Goal: Information Seeking & Learning: Learn about a topic

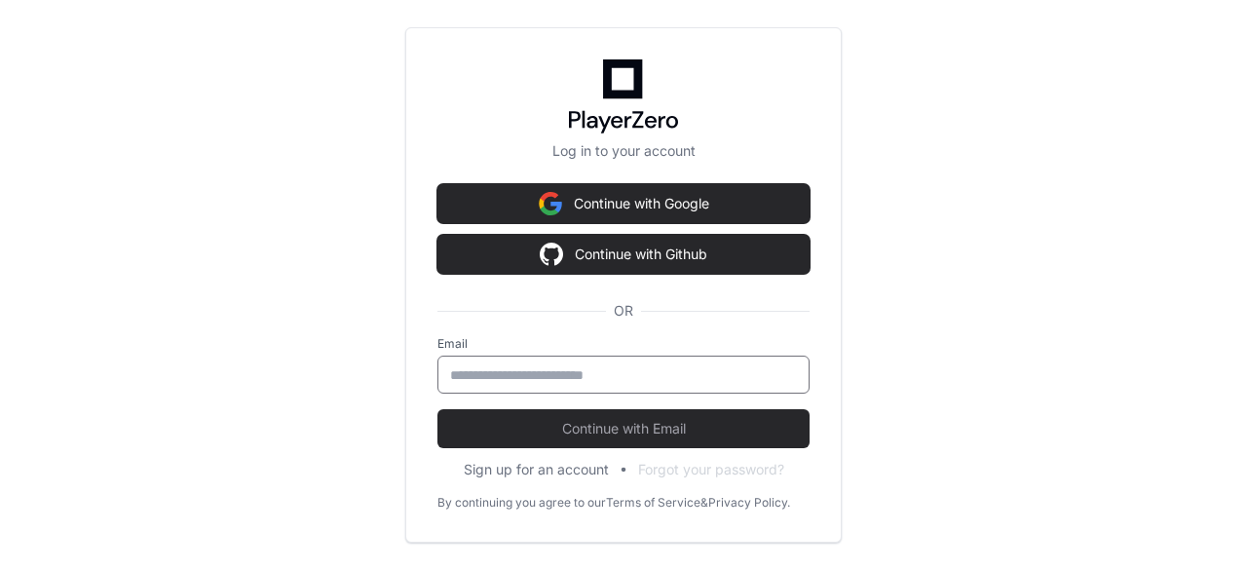
click at [530, 375] on input "email" at bounding box center [623, 374] width 347 height 19
type input "**********"
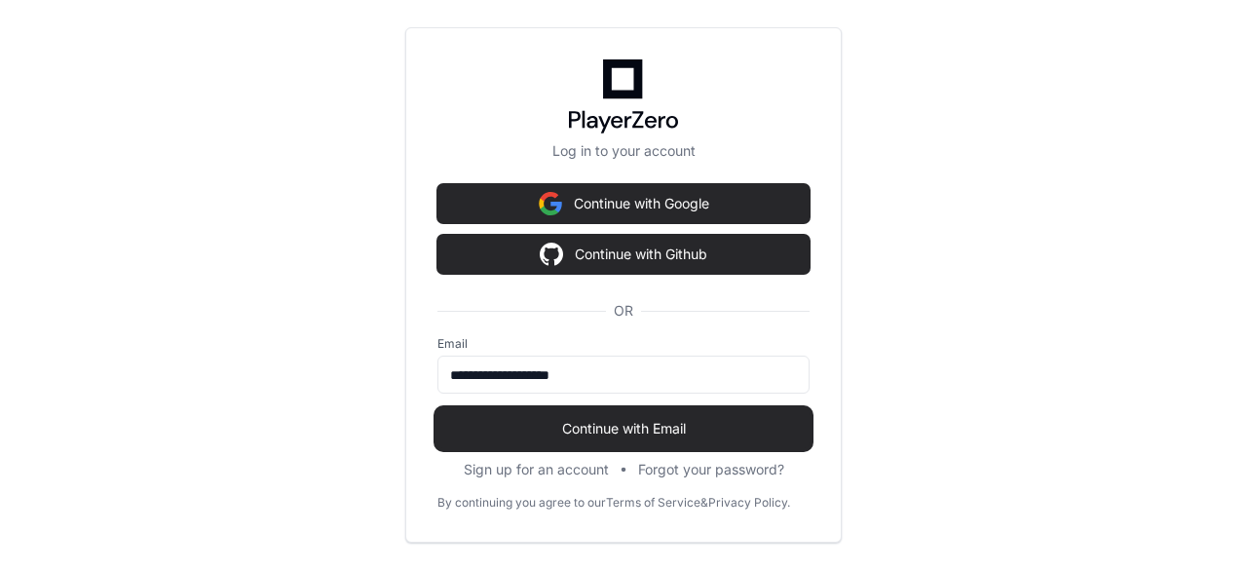
click at [506, 440] on button "Continue with Email" at bounding box center [623, 428] width 372 height 39
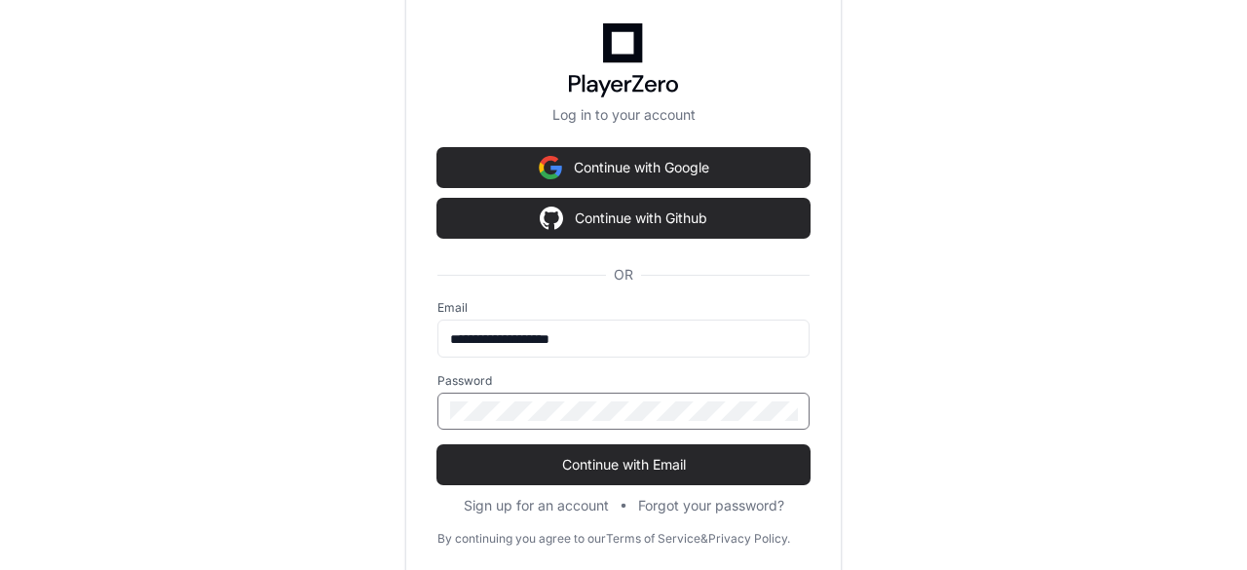
click at [437, 445] on button "Continue with Email" at bounding box center [623, 464] width 372 height 39
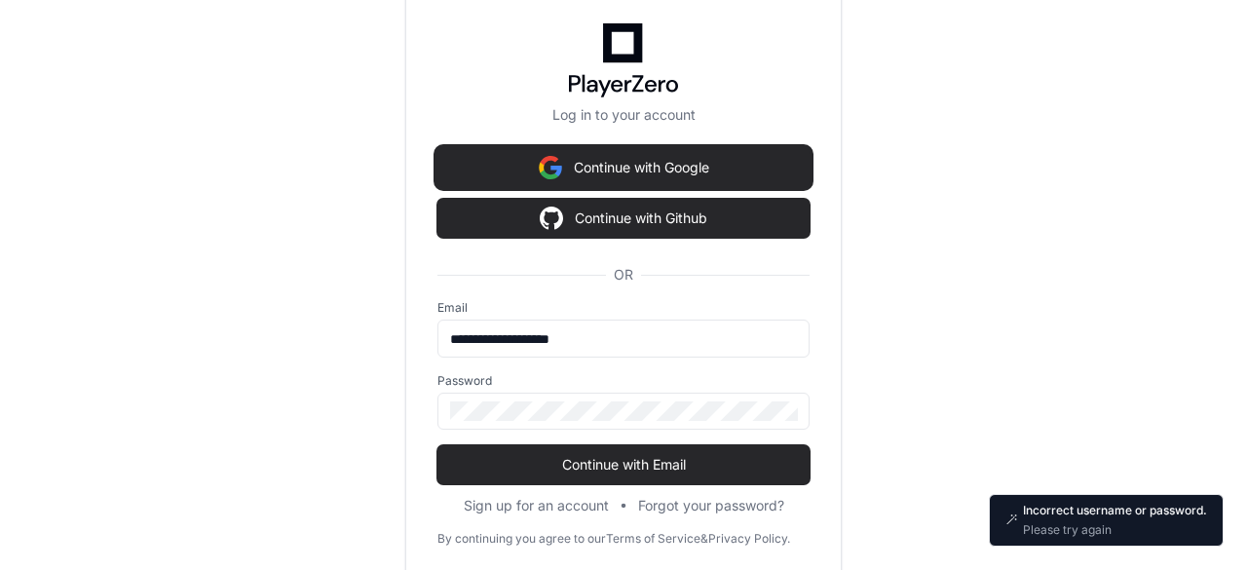
click at [581, 167] on button "Continue with Google" at bounding box center [623, 167] width 372 height 39
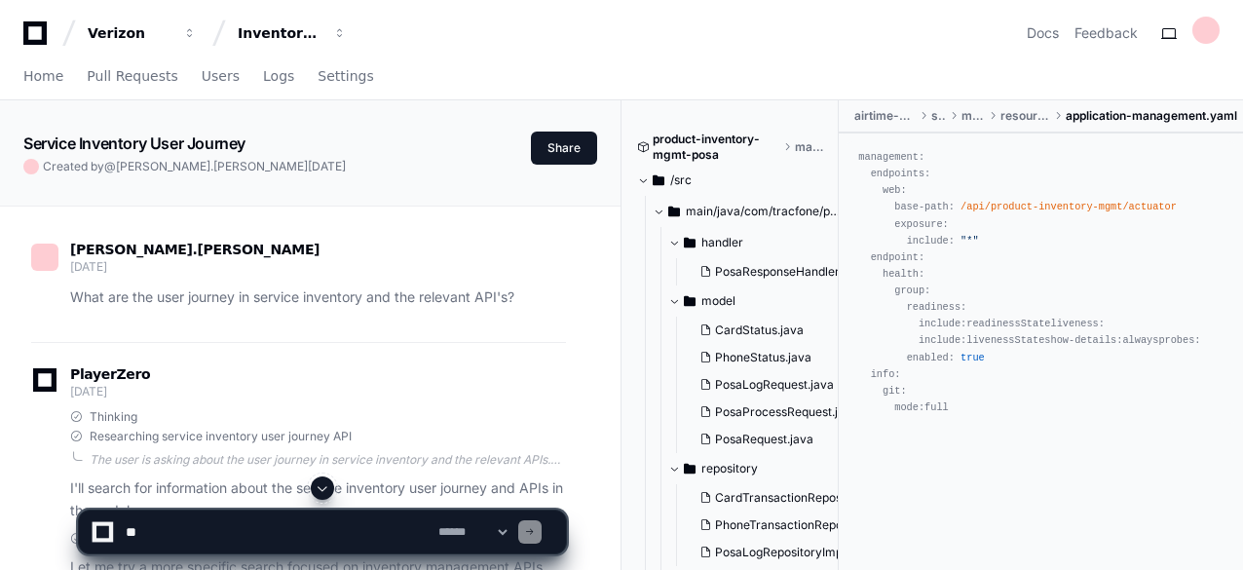
click at [194, 527] on textarea at bounding box center [278, 531] width 313 height 43
paste textarea "**********"
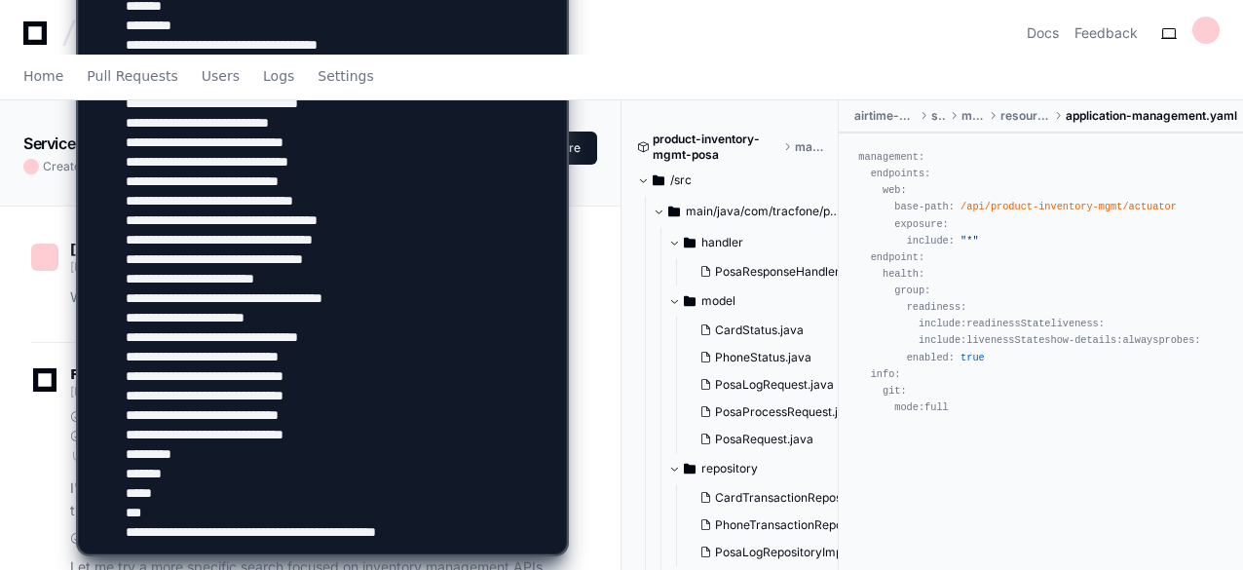
scroll to position [25, 0]
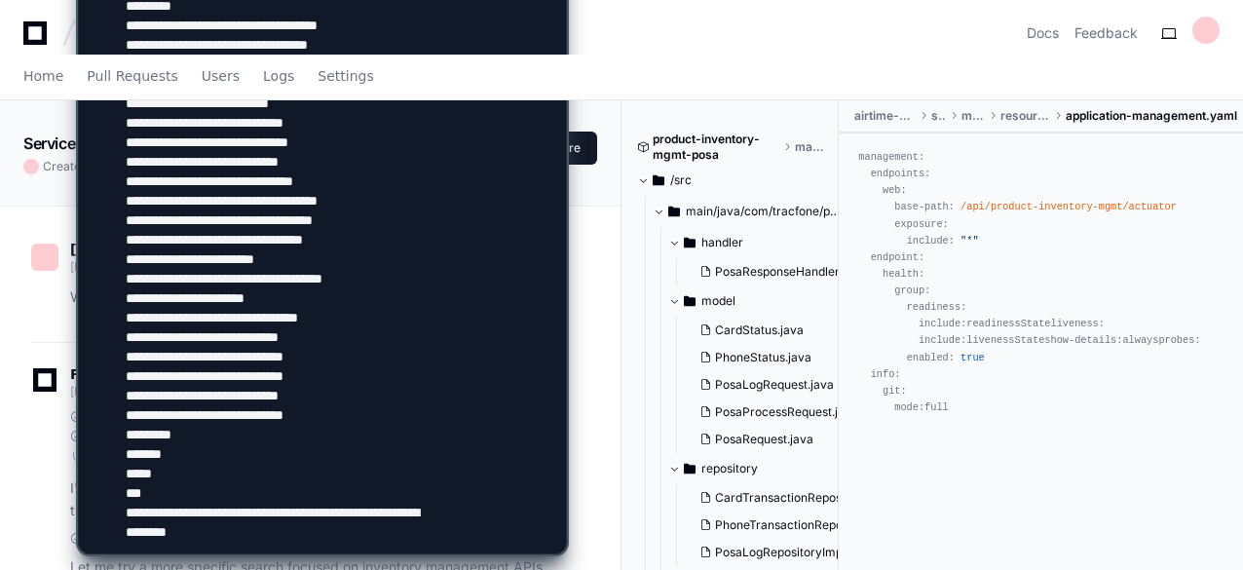
type textarea "**********"
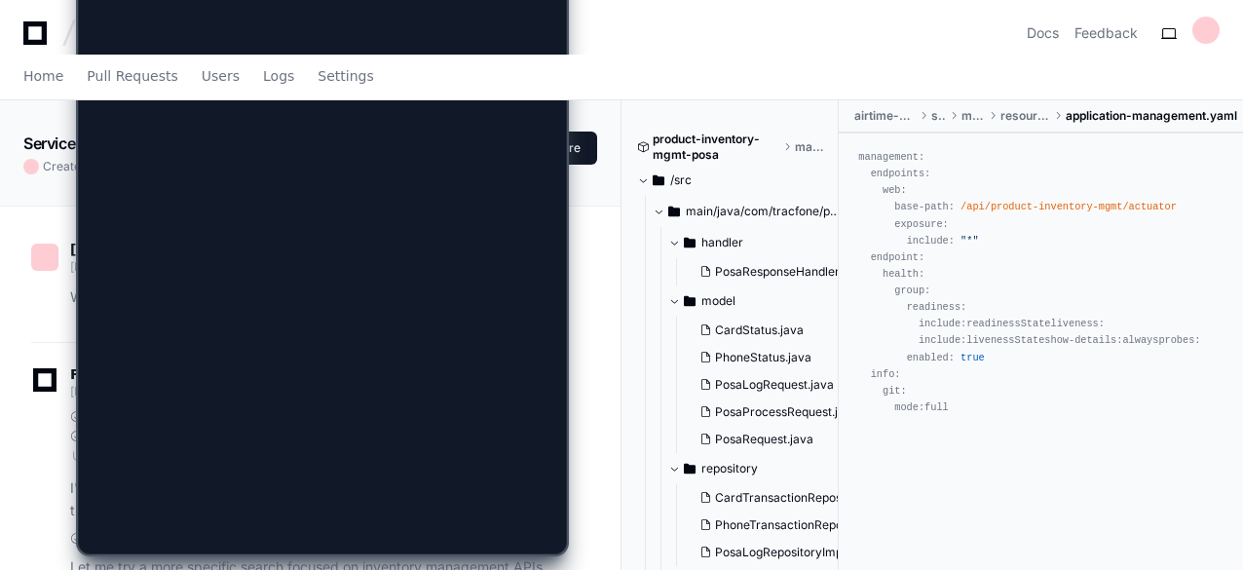
scroll to position [0, 0]
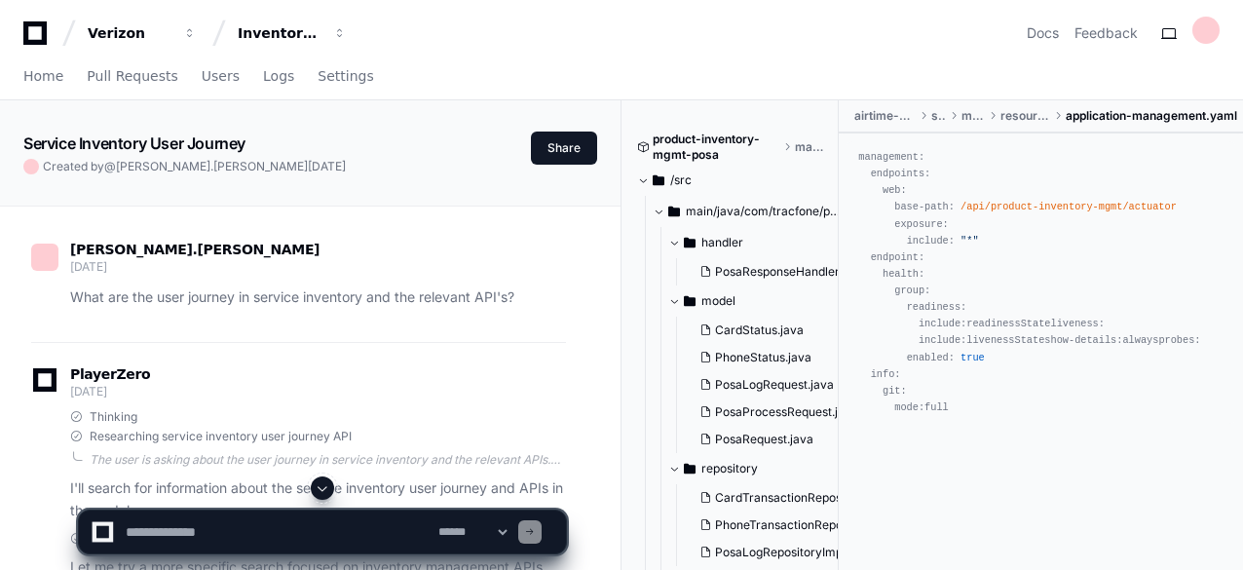
click at [320, 488] on span at bounding box center [323, 488] width 16 height 16
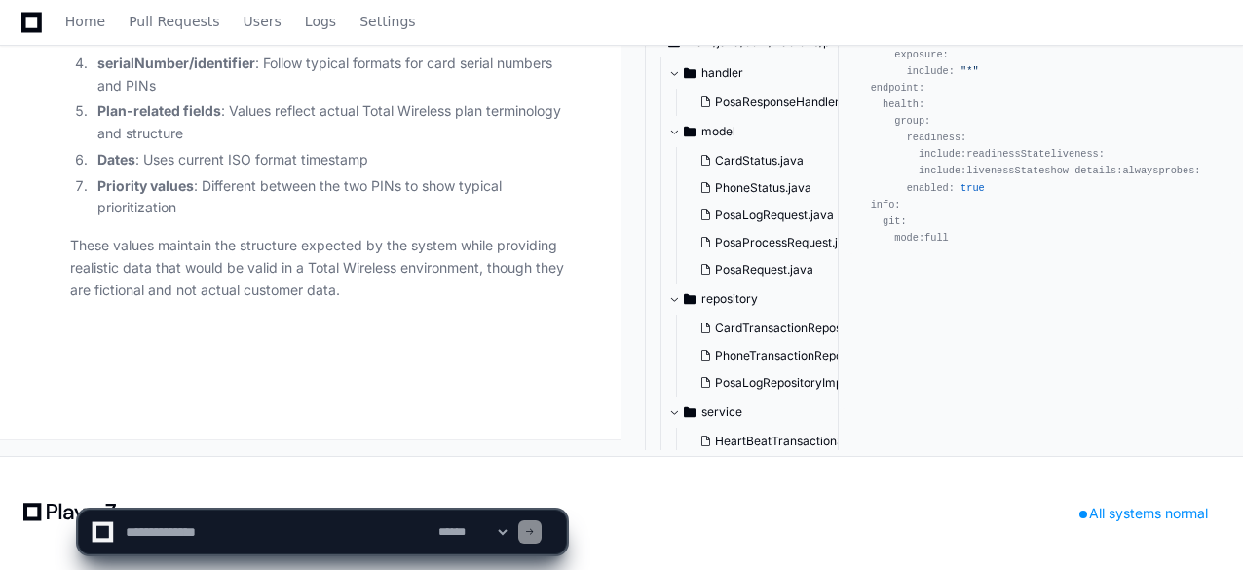
click at [457, 289] on p "These values maintain the structure expected by the system while providing real…" at bounding box center [318, 268] width 496 height 66
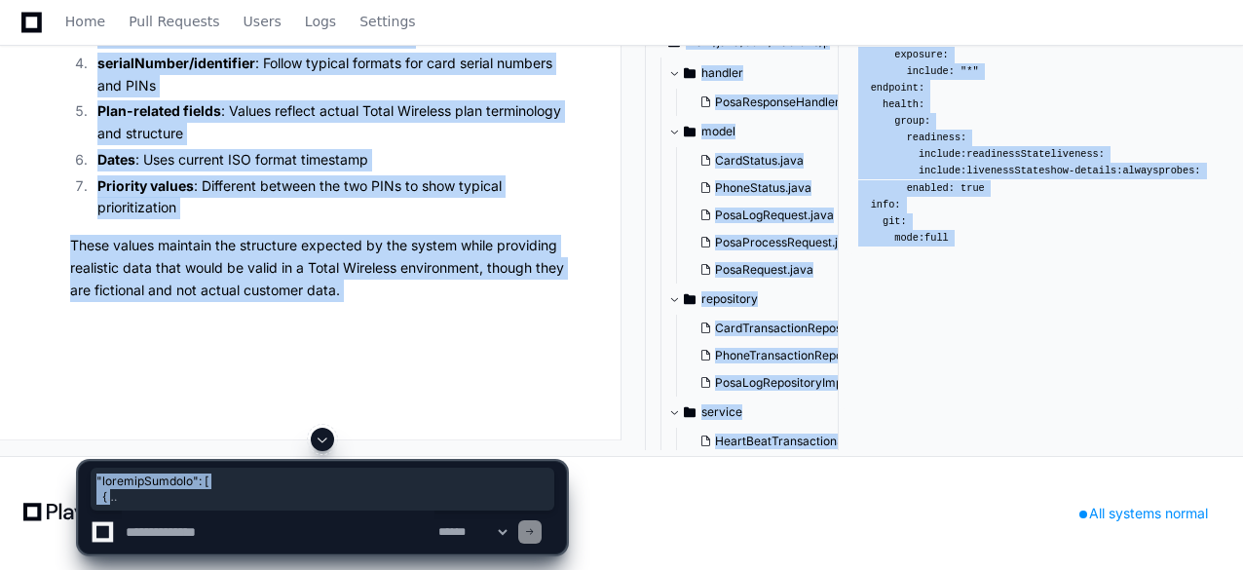
scroll to position [35669, 0]
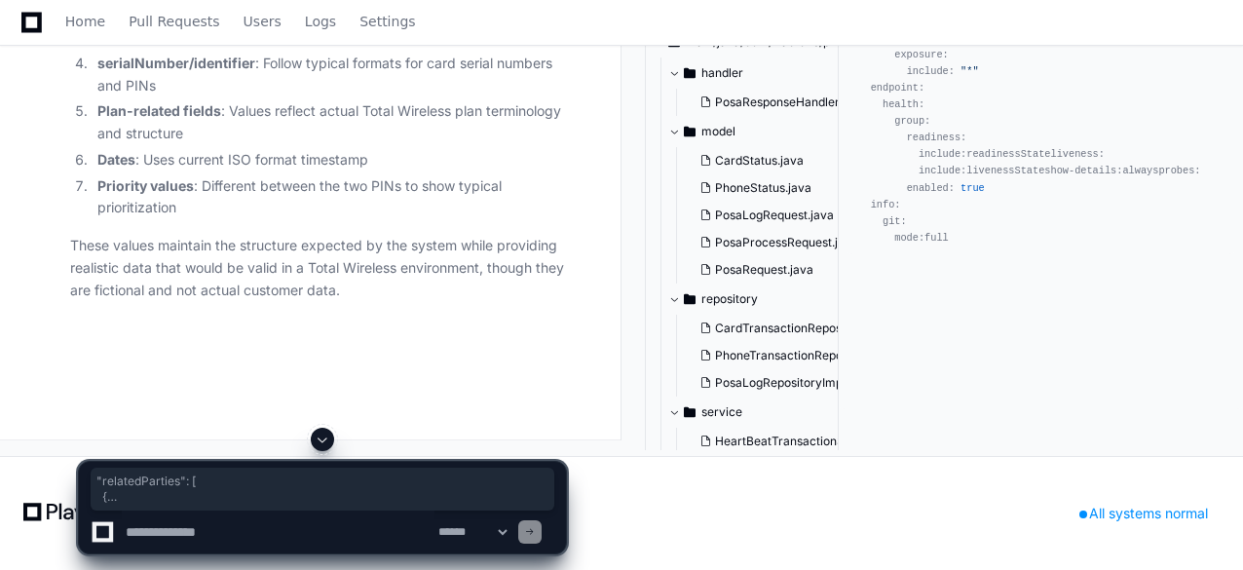
drag, startPoint x: 80, startPoint y: 260, endPoint x: 147, endPoint y: 407, distance: 161.7
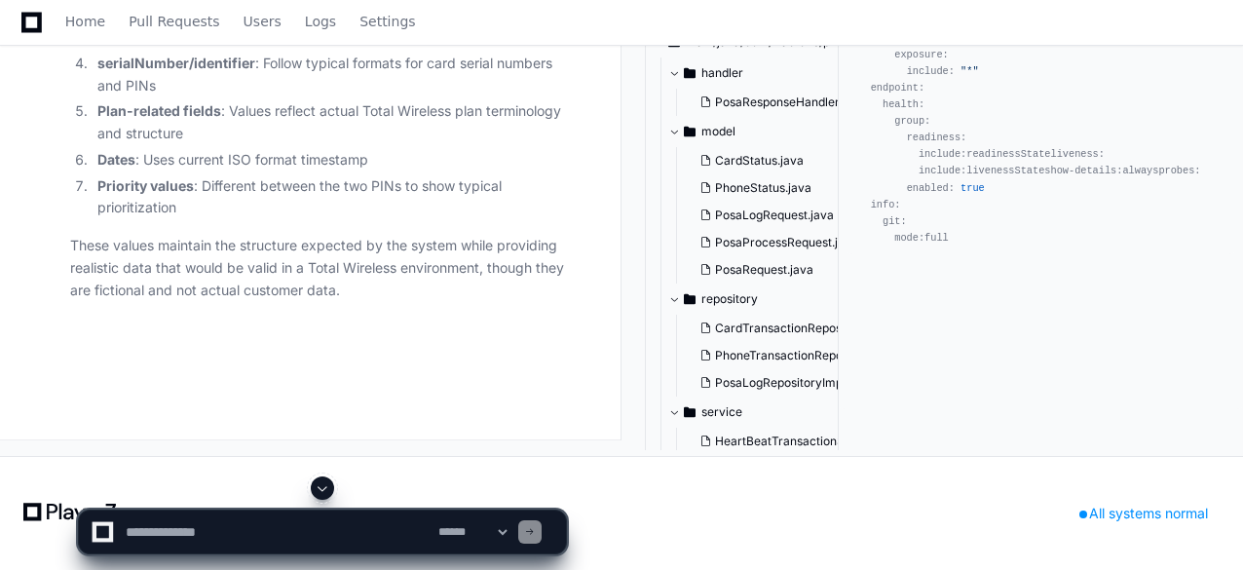
scroll to position [35747, 0]
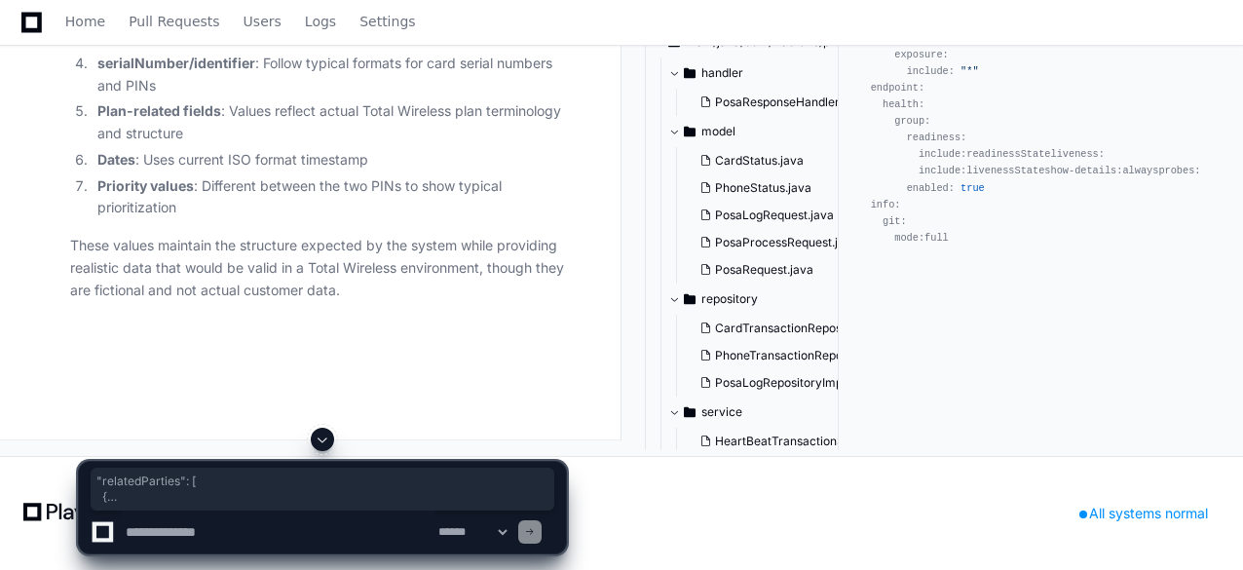
drag, startPoint x: 88, startPoint y: 397, endPoint x: 82, endPoint y: 118, distance: 279.6
copy div ""relatedParties" : [ { "party" : { "partyID" : "TWWEB" , // Already realistic -…"
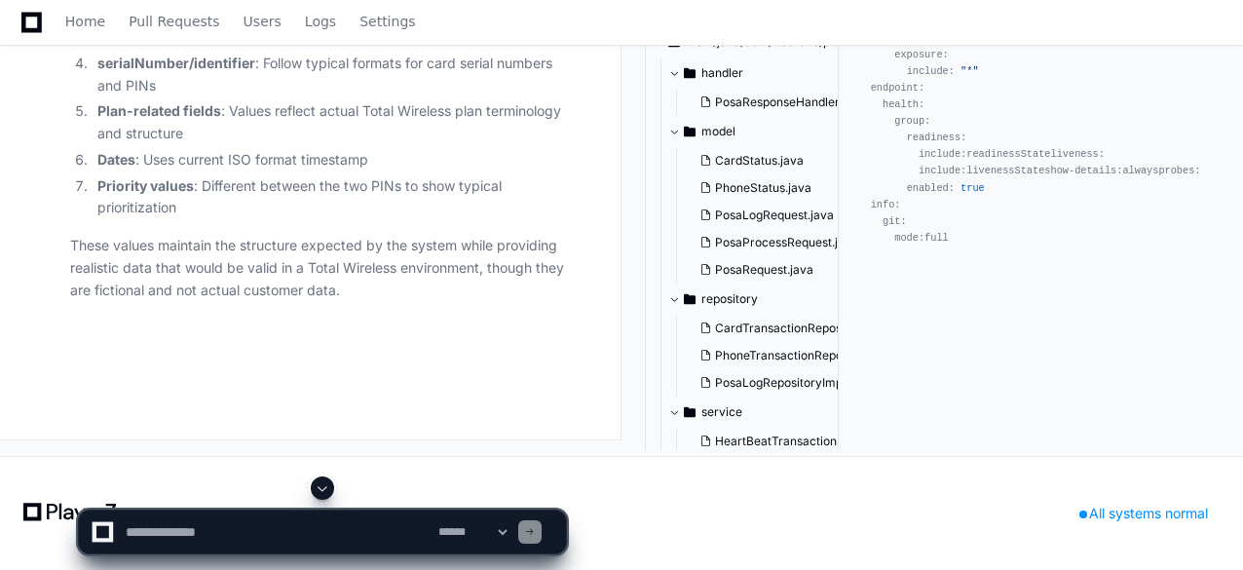
scroll to position [35981, 0]
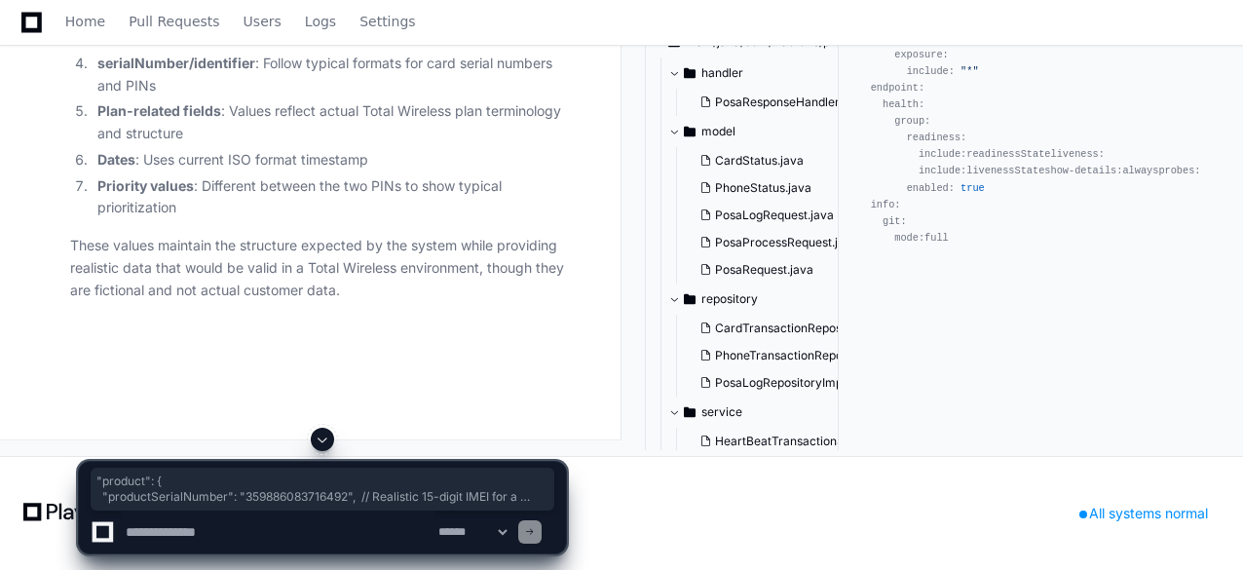
drag, startPoint x: 79, startPoint y: 247, endPoint x: 469, endPoint y: 317, distance: 396.7
copy div ""product" : { "productSerialNumber" : "359886083716492" , // Realistic 15-digit…"
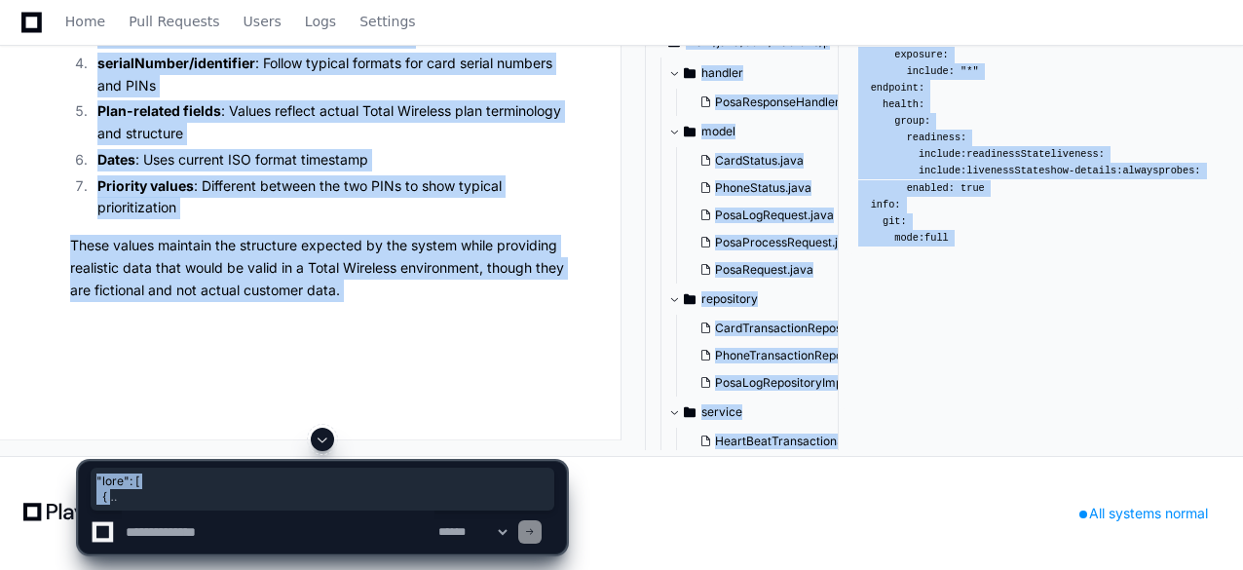
scroll to position [36321, 0]
drag, startPoint x: 78, startPoint y: 87, endPoint x: 114, endPoint y: 449, distance: 364.1
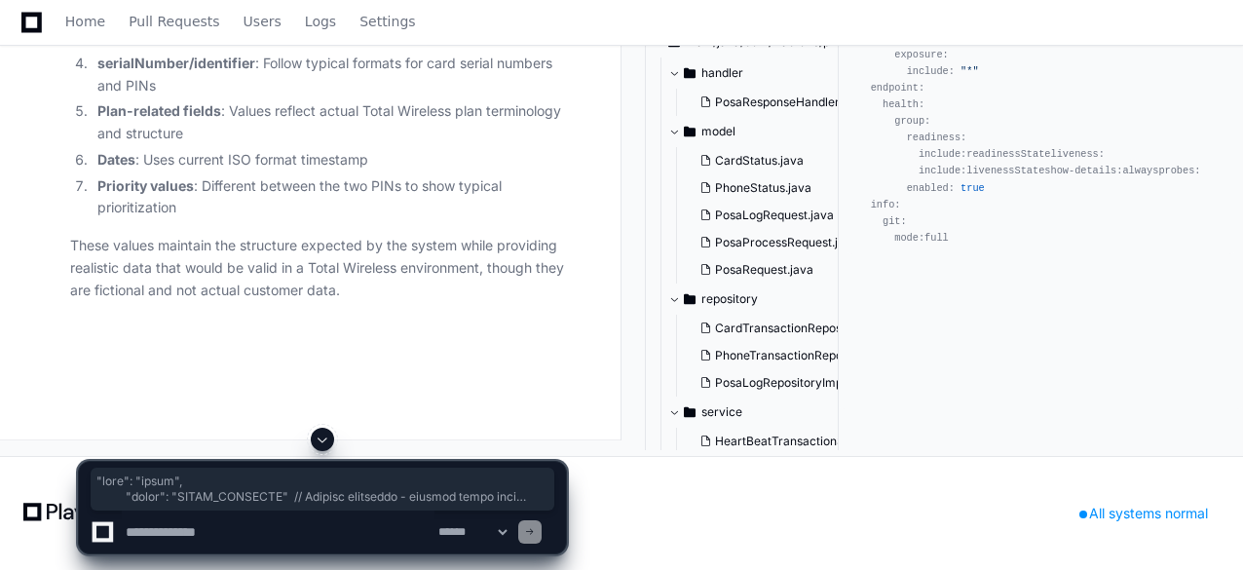
scroll to position [35638, 0]
drag, startPoint x: 102, startPoint y: 403, endPoint x: 68, endPoint y: 372, distance: 46.2
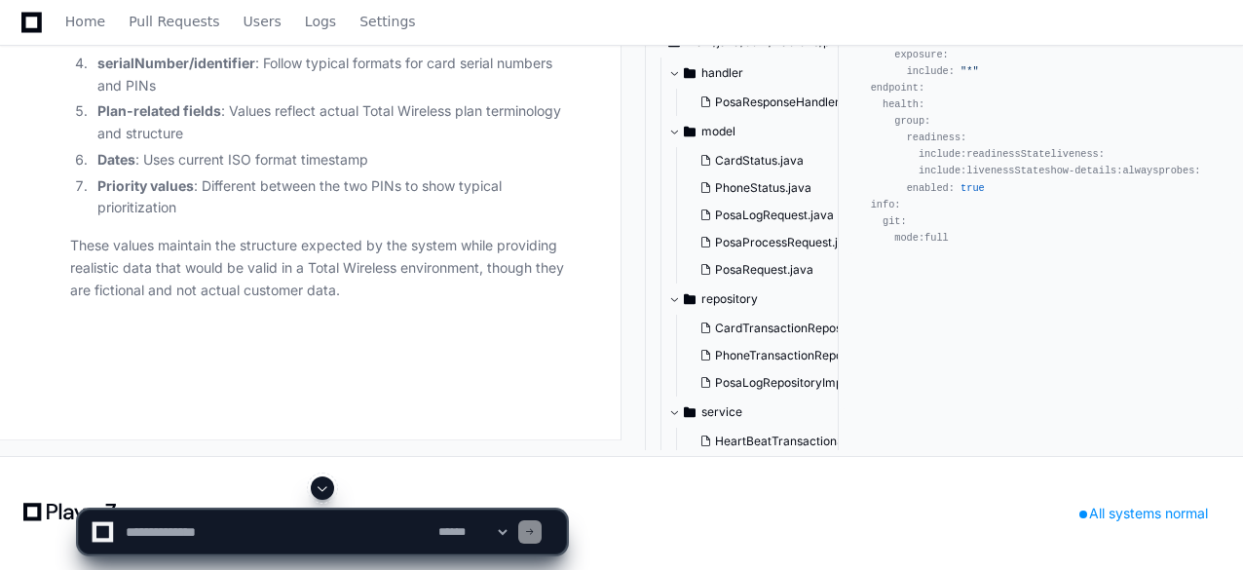
scroll to position [36301, 0]
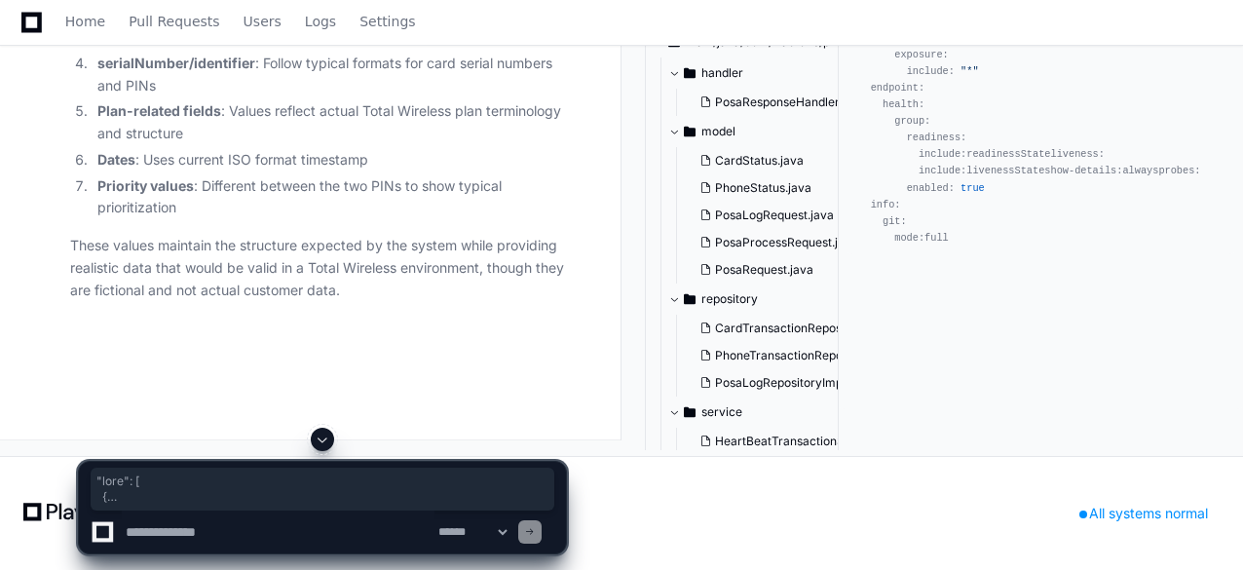
drag, startPoint x: 102, startPoint y: 466, endPoint x: 82, endPoint y: 85, distance: 381.4
copy div ""pins" : [ { "serialNumber" : "8453921678" , // Realistic 10-digit card serial …"
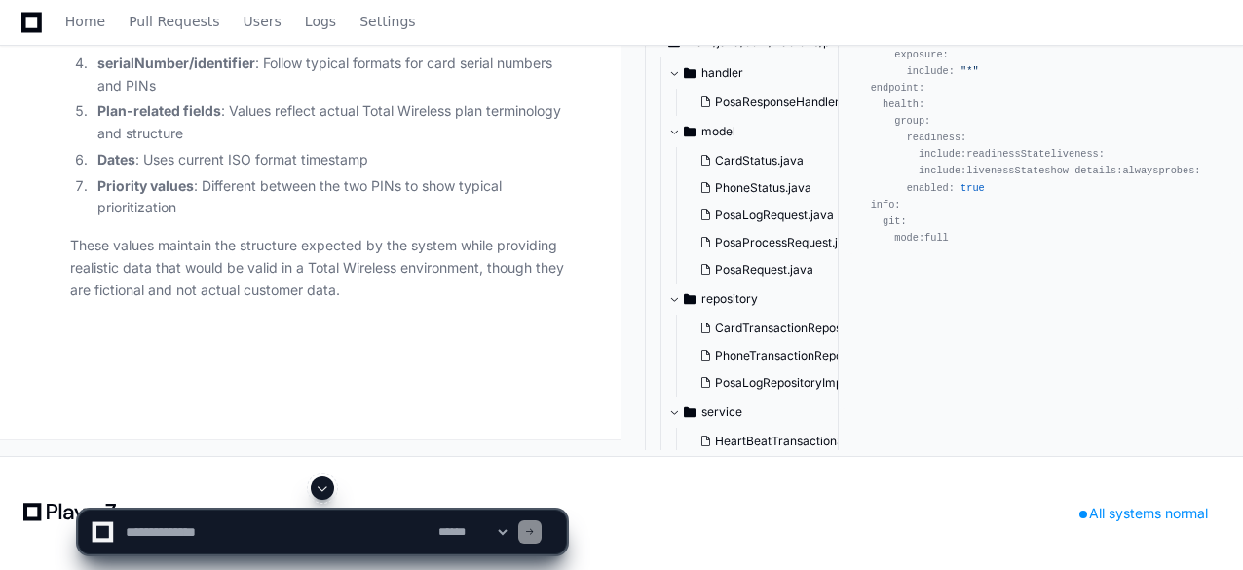
scroll to position [36768, 0]
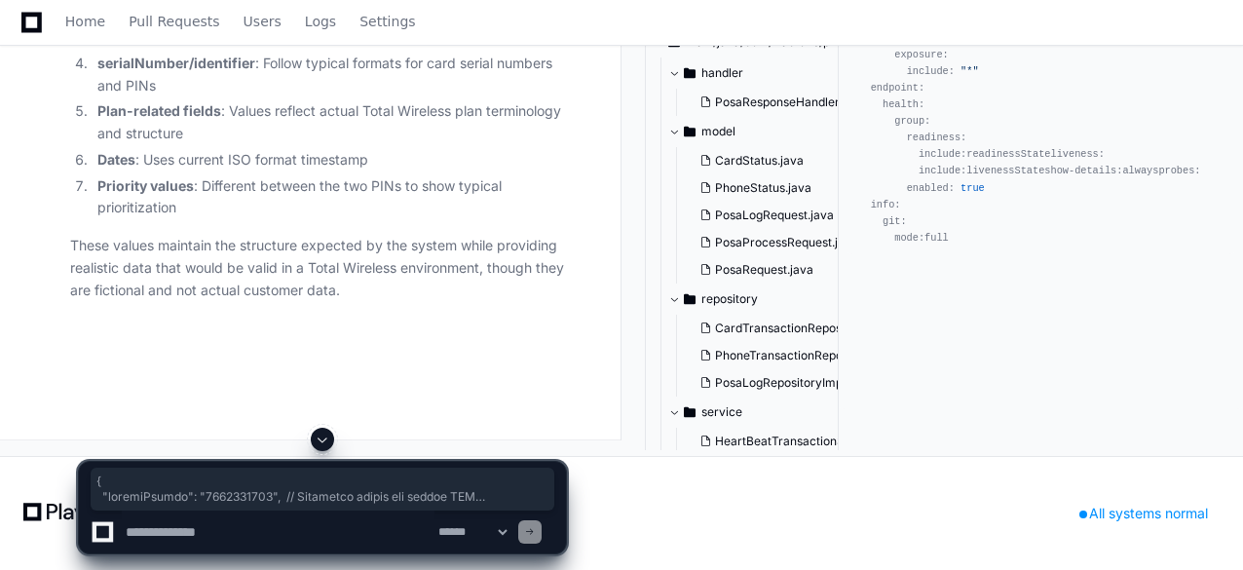
drag, startPoint x: 87, startPoint y: 447, endPoint x: 82, endPoint y: 89, distance: 358.5
copy div "{ "serialNumber" : "8453927532" , // Different serial for second PIN "identifie…"
